Goal: Find specific page/section: Find specific page/section

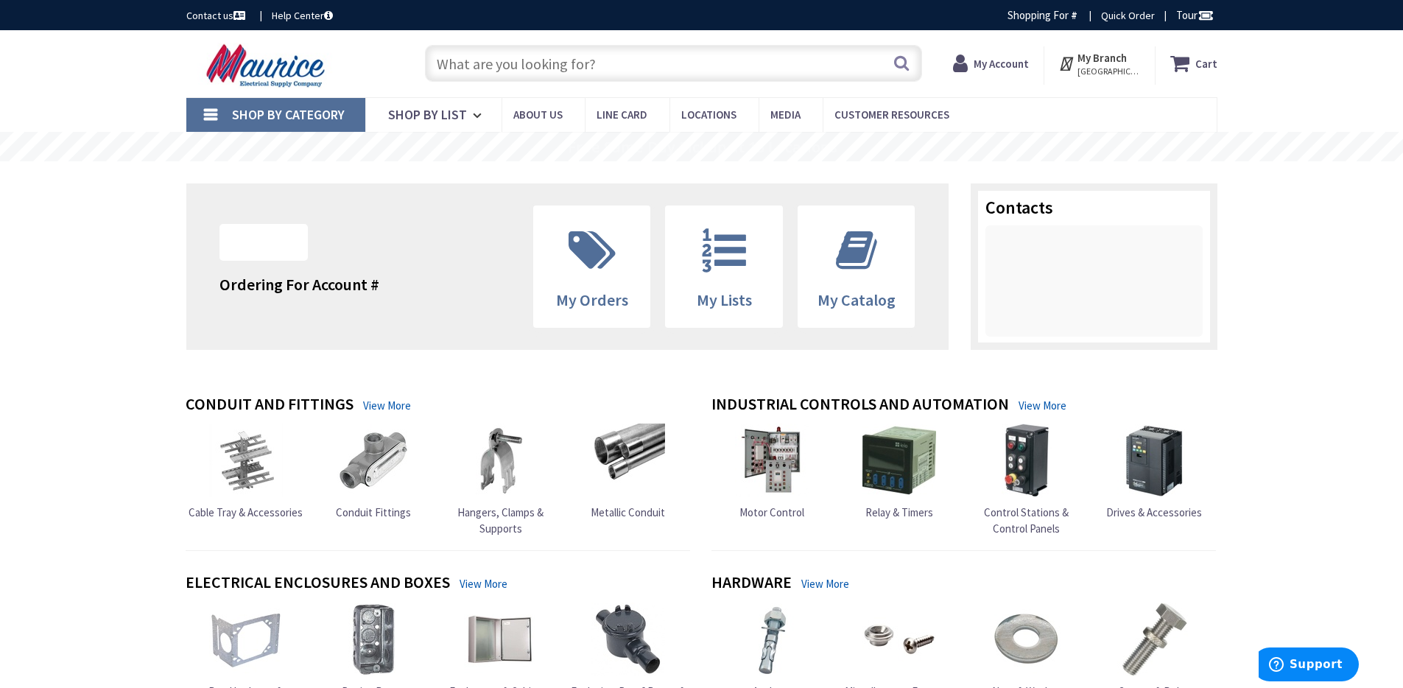
click at [526, 64] on input "text" at bounding box center [673, 63] width 497 height 37
type input "[GEOGRAPHIC_DATA], [GEOGRAPHIC_DATA]"
paste input "FLBR5420MB"
type input "FLBR5420MB"
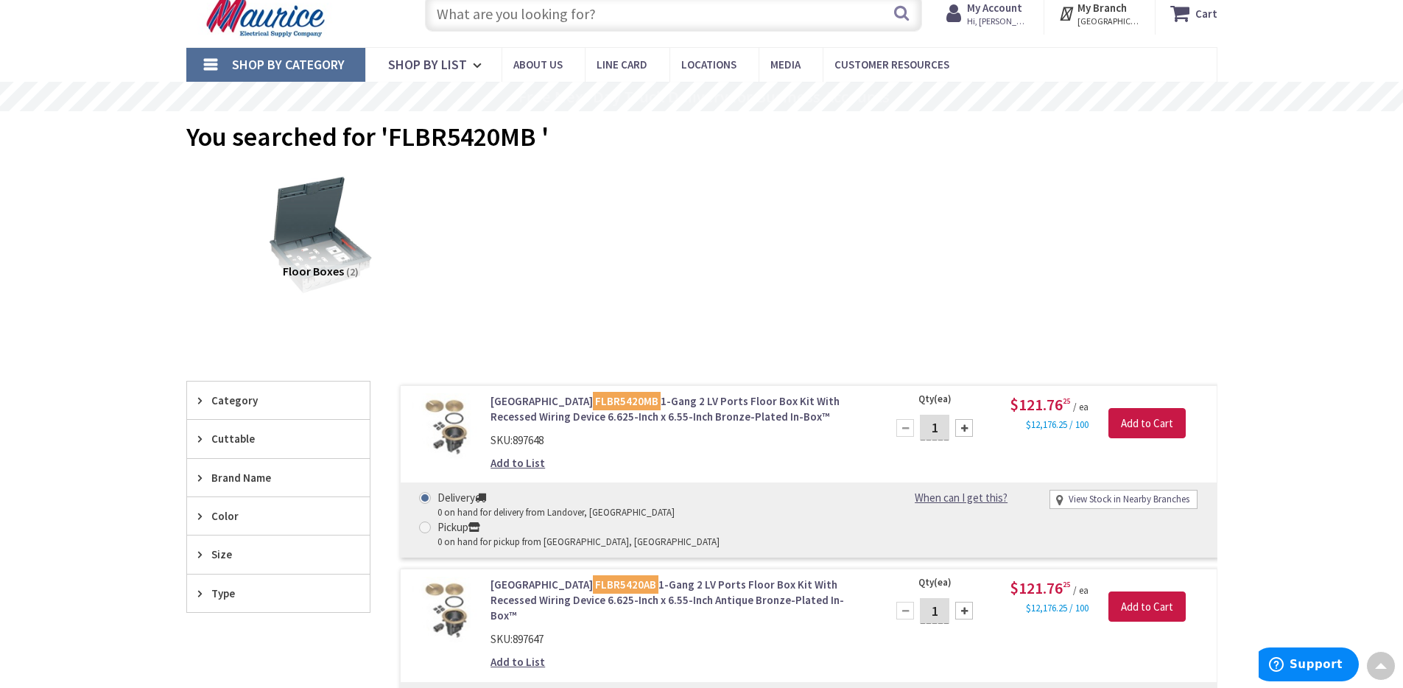
scroll to position [46, 0]
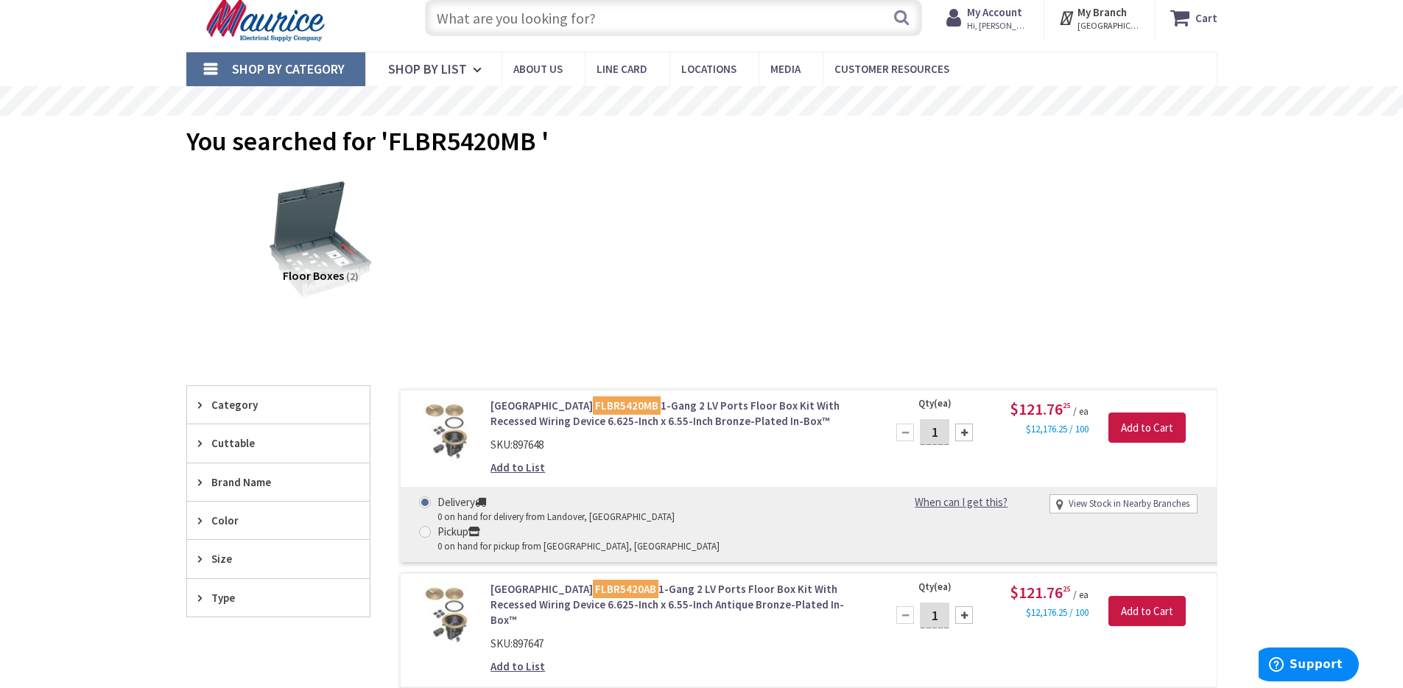
click at [582, 28] on input "text" at bounding box center [673, 17] width 497 height 37
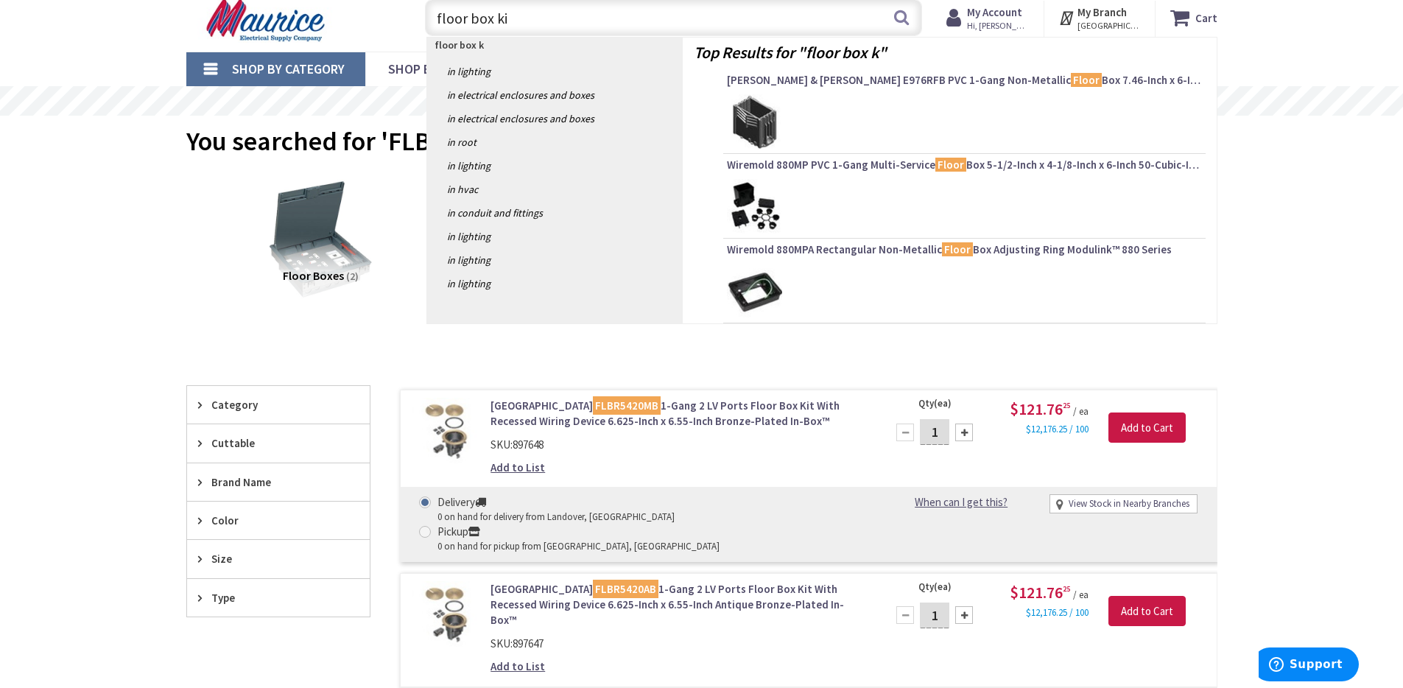
type input "floor box kit"
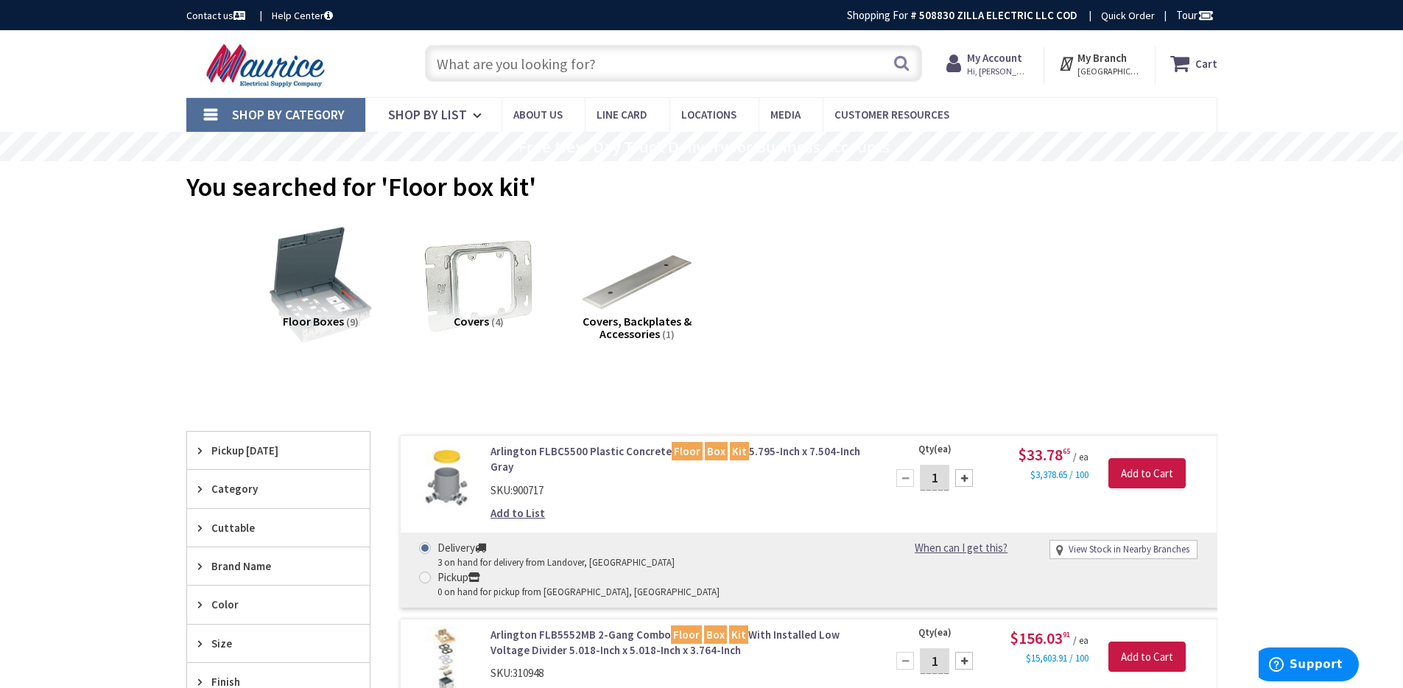
click at [578, 64] on input "text" at bounding box center [673, 63] width 497 height 37
click at [578, 67] on input "text" at bounding box center [673, 63] width 497 height 37
paste input "FLB5331MB"
type input "FLB5331MB"
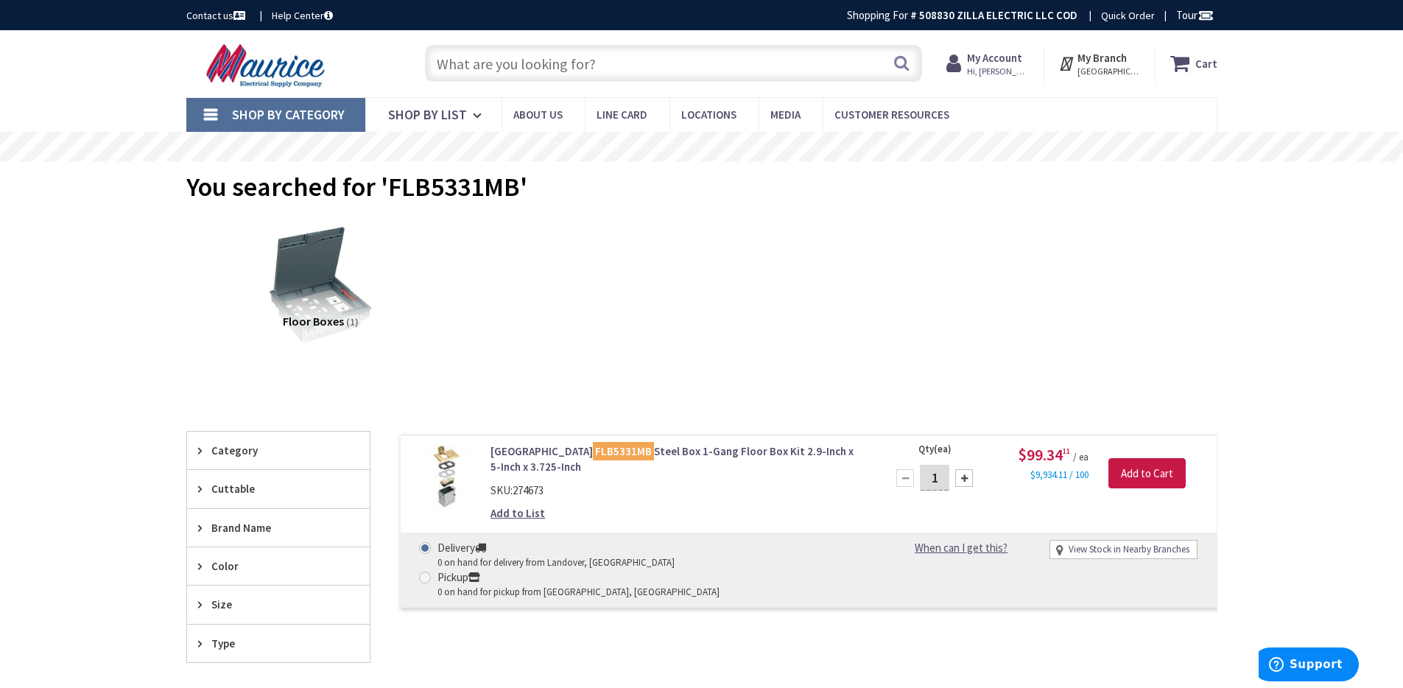
click at [103, 270] on div "Skip to Content Toggle Nav Search Cart My Cart Close" at bounding box center [701, 504] width 1403 height 949
